Goal: Task Accomplishment & Management: Manage account settings

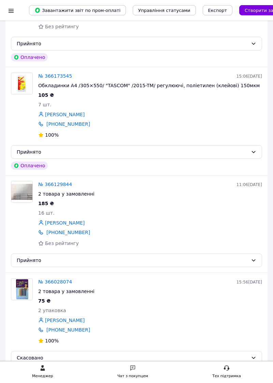
scroll to position [476, 0]
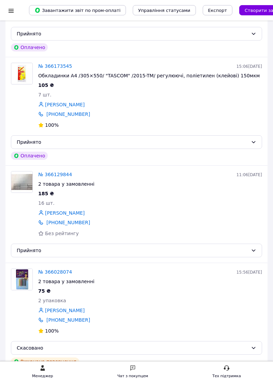
click at [27, 181] on img at bounding box center [21, 181] width 21 height 21
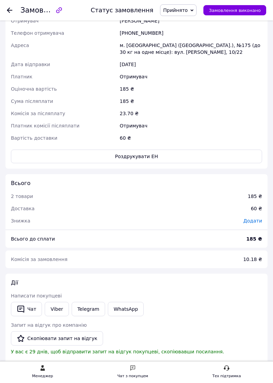
scroll to position [415, 0]
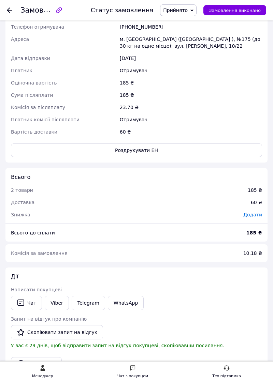
click at [42, 362] on button "Видати чек" at bounding box center [36, 364] width 51 height 14
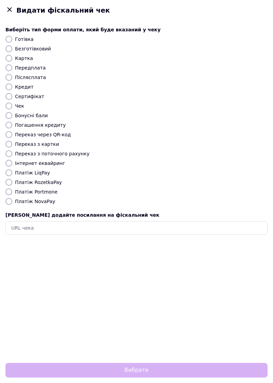
click at [11, 203] on input "Платіж NovaPay" at bounding box center [8, 201] width 7 height 7
radio input "true"
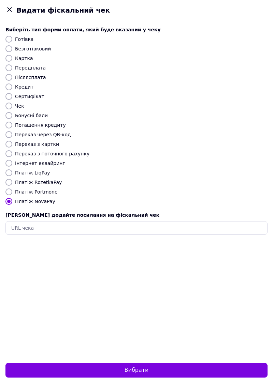
click at [166, 378] on button "Вибрати" at bounding box center [136, 370] width 262 height 15
